Goal: Find contact information: Find contact information

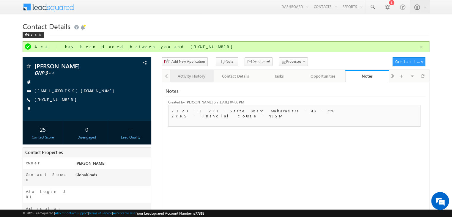
click at [188, 78] on div "Activity History" at bounding box center [192, 76] width 34 height 7
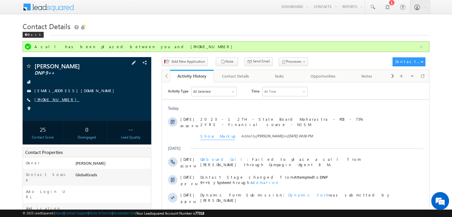
click at [52, 101] on link "[PHONE_NUMBER]" at bounding box center [56, 99] width 45 height 5
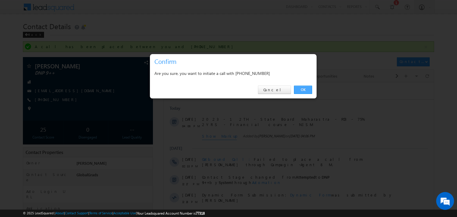
click at [302, 86] on link "OK" at bounding box center [303, 90] width 18 height 8
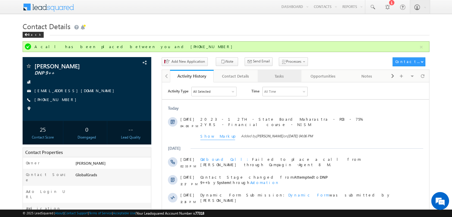
click at [274, 78] on div "Tasks" at bounding box center [280, 76] width 34 height 7
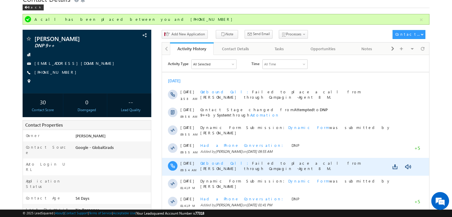
click at [257, 165] on span "Outbound Call Failed to place a call from Suryansh Tiwari through Campagin -Age…" at bounding box center [280, 165] width 161 height 10
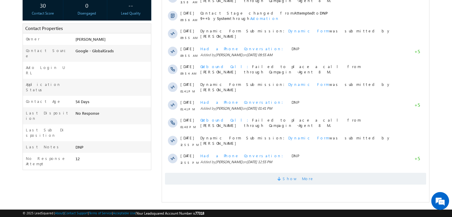
click at [272, 173] on span "Show More" at bounding box center [295, 179] width 261 height 12
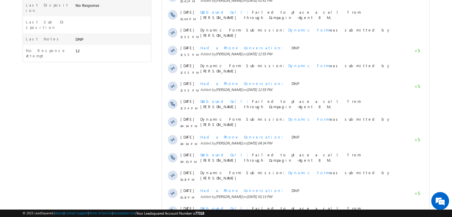
scroll to position [305, 0]
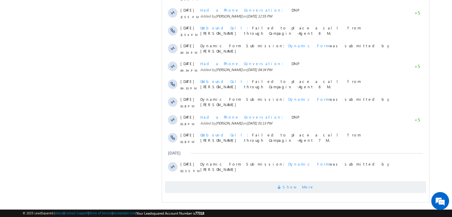
click at [283, 190] on span at bounding box center [279, 188] width 5 height 6
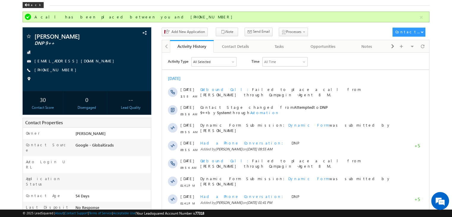
scroll to position [0, 0]
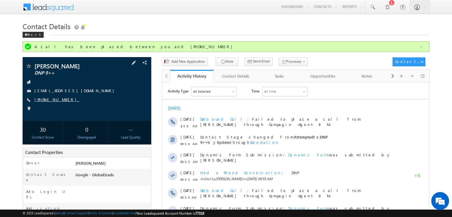
click at [54, 97] on link "+91-7219045238" at bounding box center [56, 99] width 45 height 5
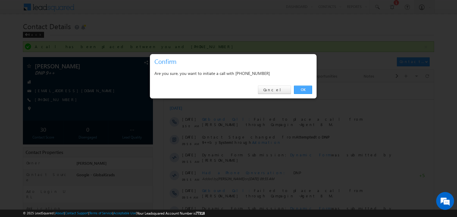
click at [303, 90] on link "OK" at bounding box center [303, 90] width 18 height 8
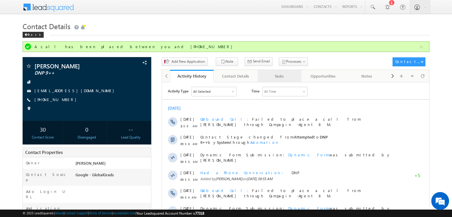
click at [276, 77] on div "Tasks" at bounding box center [280, 76] width 34 height 7
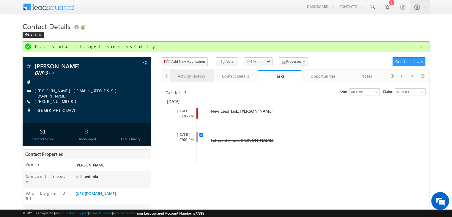
click at [191, 74] on div "Activity History" at bounding box center [192, 76] width 34 height 7
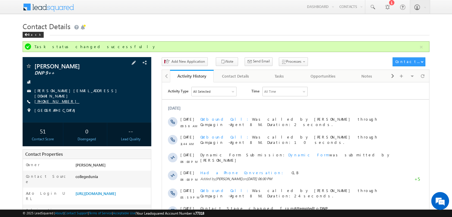
click at [52, 100] on link "[PHONE_NUMBER]" at bounding box center [56, 101] width 45 height 5
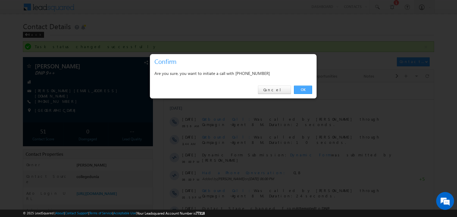
click at [302, 88] on link "OK" at bounding box center [303, 90] width 18 height 8
